Goal: Transaction & Acquisition: Purchase product/service

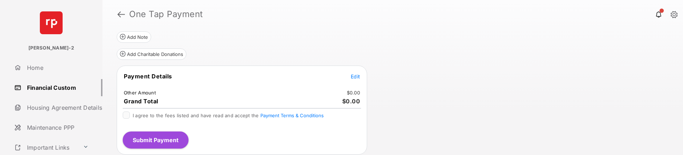
scroll to position [124, 0]
click at [421, 81] on div "Review & Submit Your Payment You are enrolled for hadi Flex payments, so you ma…" at bounding box center [392, 91] width 581 height 126
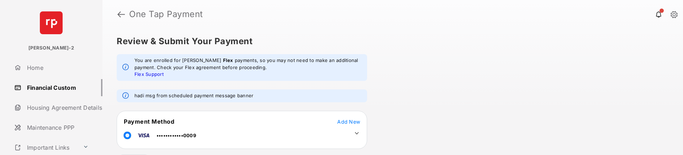
scroll to position [0, 0]
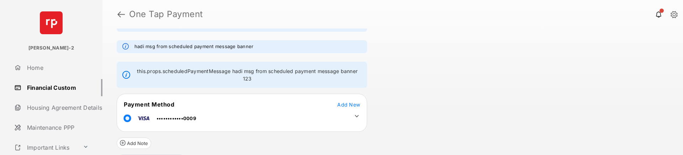
scroll to position [51, 0]
